Goal: Information Seeking & Learning: Learn about a topic

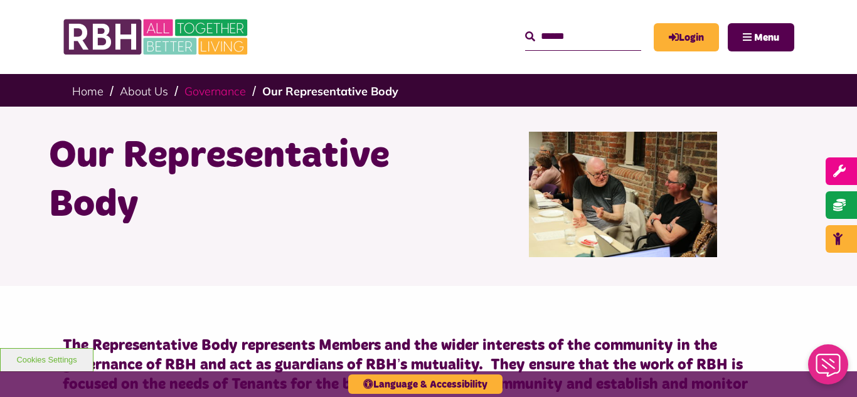
click at [215, 93] on link "Governance" at bounding box center [216, 91] width 62 height 14
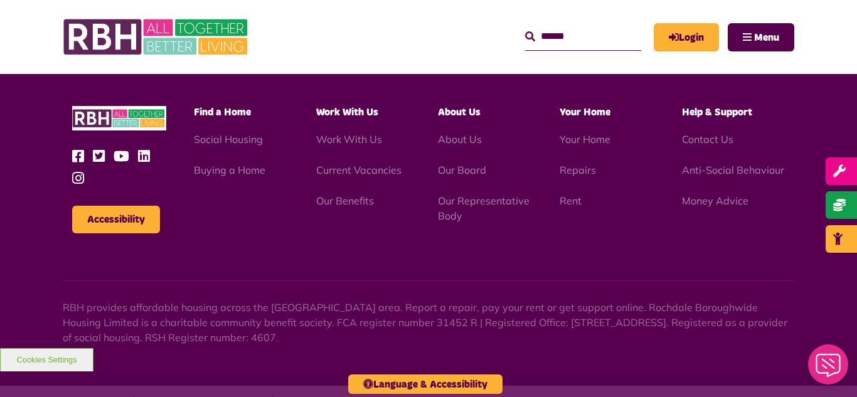
scroll to position [1179, 0]
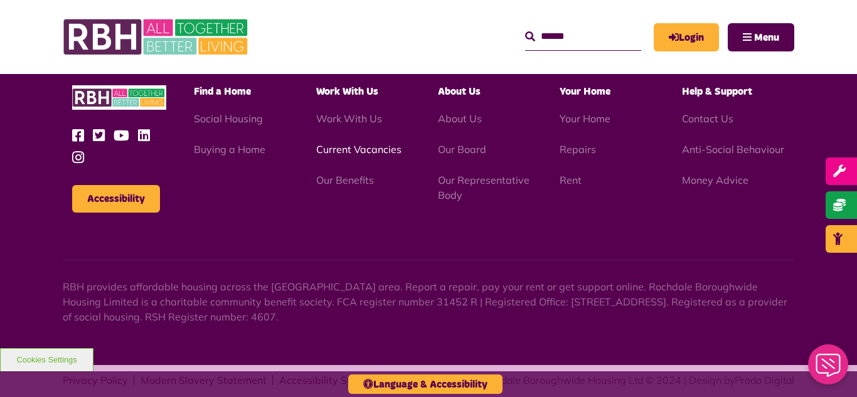
click at [345, 143] on link "Current Vacancies" at bounding box center [358, 149] width 85 height 13
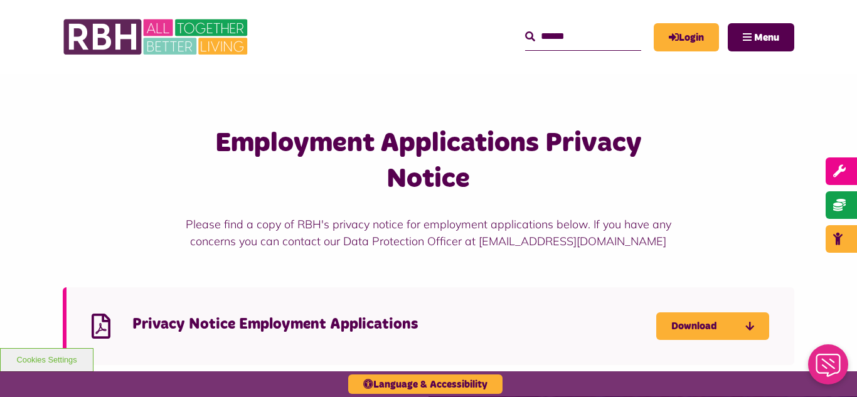
scroll to position [828, 0]
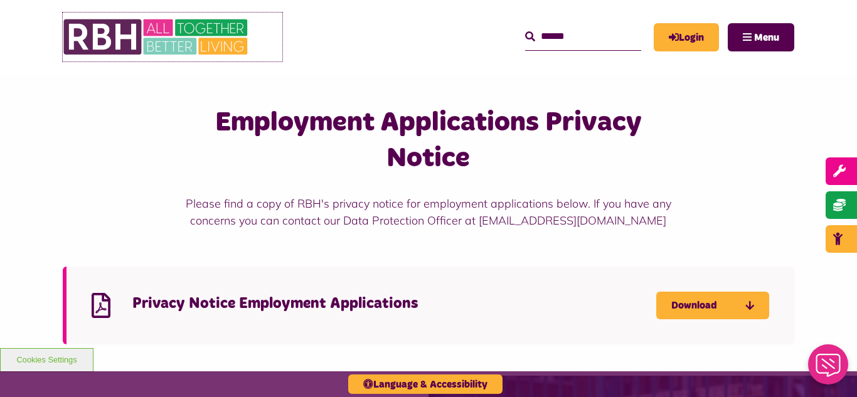
click at [202, 39] on img at bounding box center [157, 37] width 188 height 49
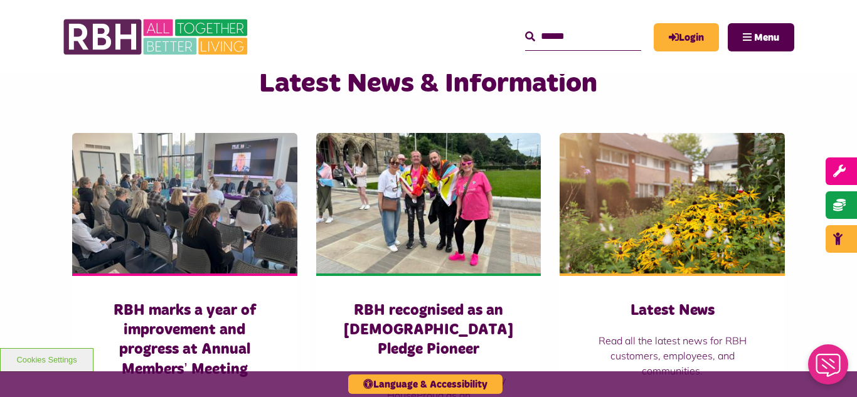
scroll to position [854, 0]
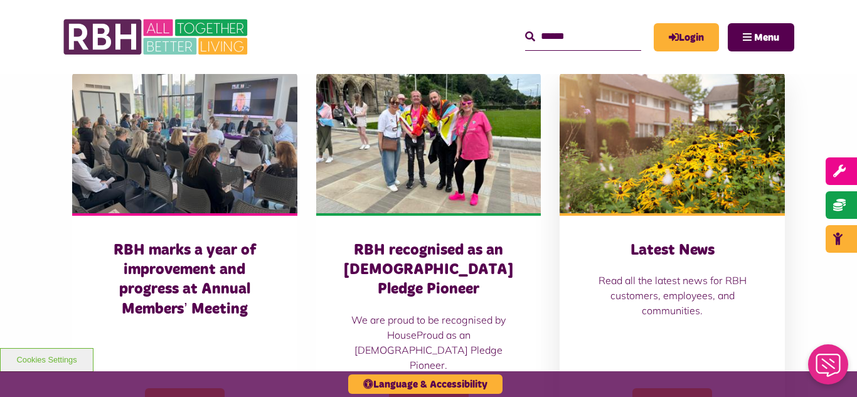
click at [668, 112] on img at bounding box center [672, 143] width 225 height 141
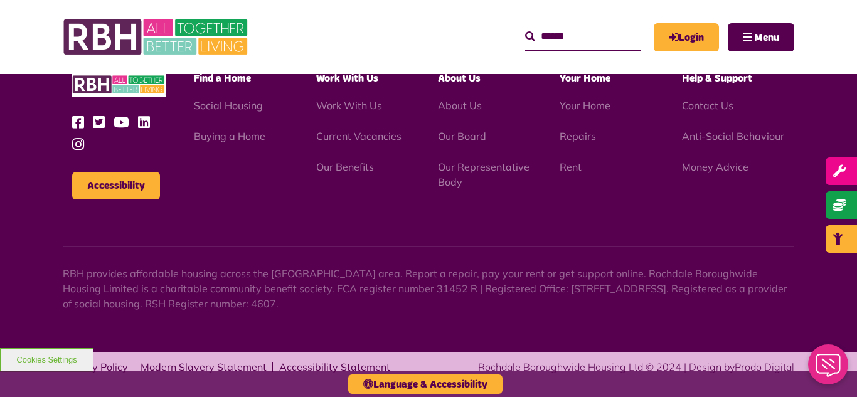
scroll to position [1786, 0]
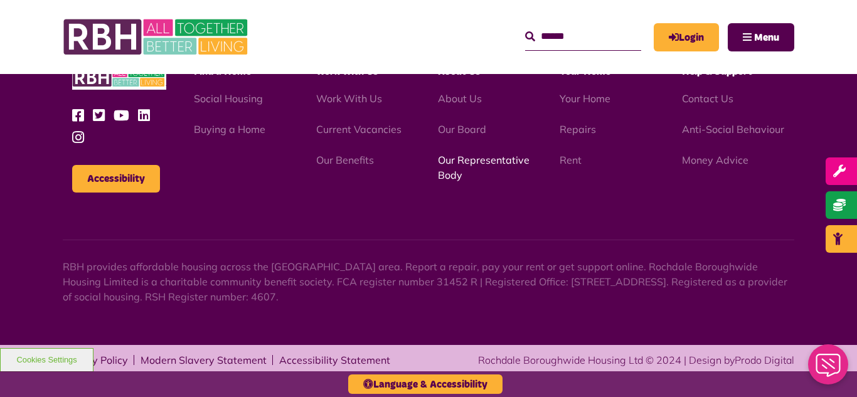
click at [460, 159] on link "Our Representative Body" at bounding box center [484, 168] width 92 height 28
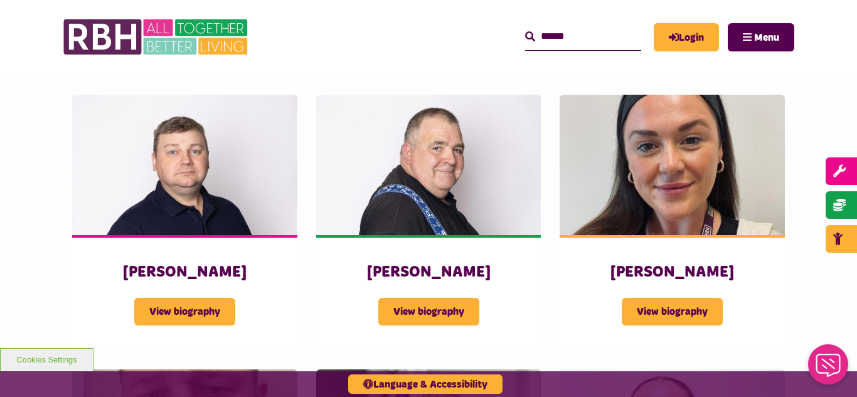
scroll to position [2109, 0]
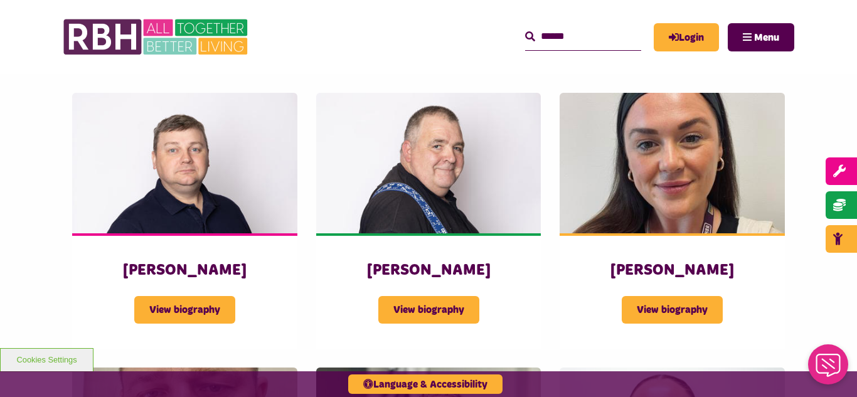
click at [9, 180] on div "Employee Representatives [PERSON_NAME] View biography [PERSON_NAME]" at bounding box center [428, 337] width 857 height 636
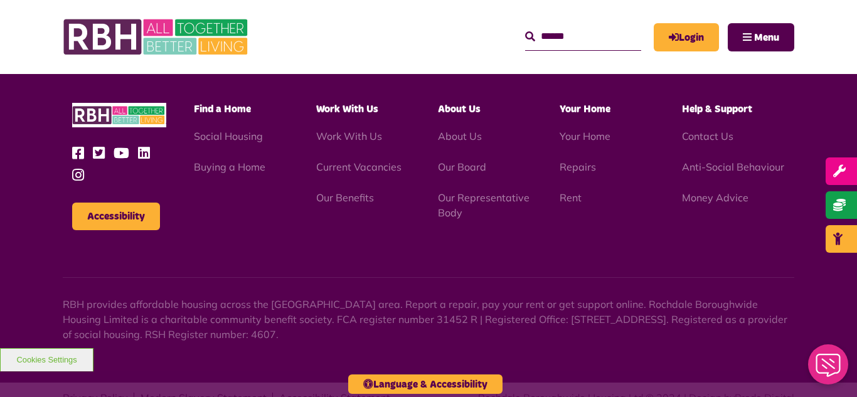
scroll to position [3644, 0]
